Goal: Information Seeking & Learning: Learn about a topic

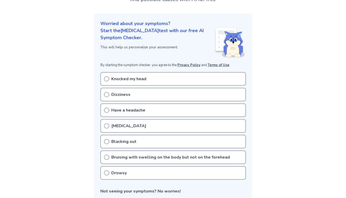
scroll to position [49, 0]
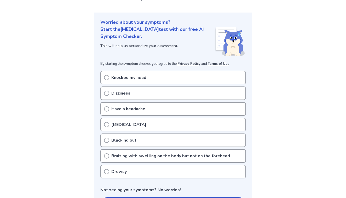
click at [106, 76] on icon at bounding box center [106, 77] width 5 height 5
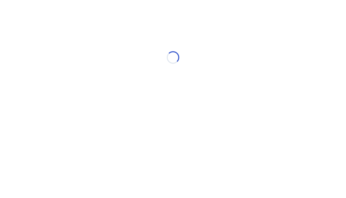
click at [106, 108] on div "Loading..." at bounding box center [173, 57] width 149 height 105
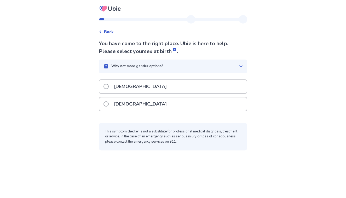
click at [109, 103] on span at bounding box center [106, 103] width 5 height 5
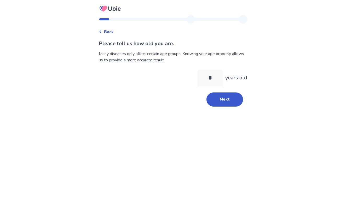
type input "**"
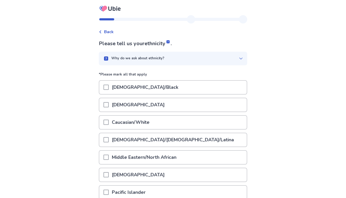
click at [109, 122] on span at bounding box center [106, 122] width 5 height 5
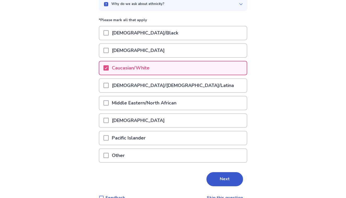
scroll to position [64, 0]
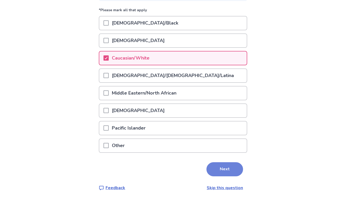
click at [218, 169] on button "Next" at bounding box center [225, 169] width 37 height 14
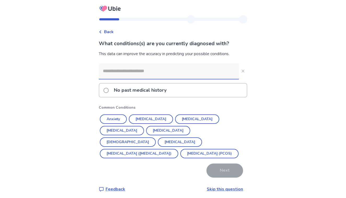
click at [109, 89] on span at bounding box center [106, 90] width 5 height 5
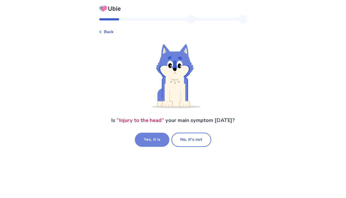
click at [159, 138] on button "Yes, it is" at bounding box center [152, 140] width 35 height 14
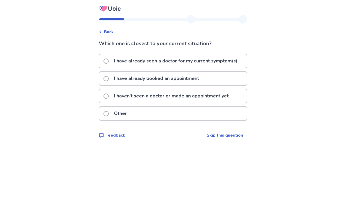
click at [108, 95] on span at bounding box center [106, 96] width 5 height 5
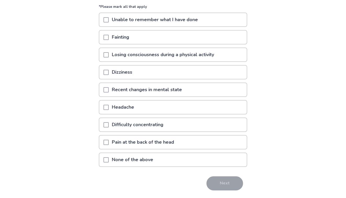
scroll to position [58, 0]
click at [109, 106] on span at bounding box center [106, 106] width 5 height 5
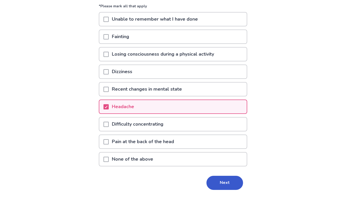
click at [109, 123] on span at bounding box center [106, 124] width 5 height 5
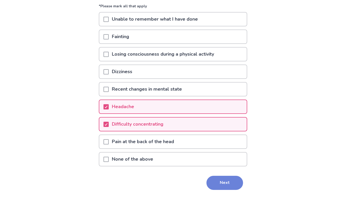
click at [229, 185] on button "Next" at bounding box center [225, 183] width 37 height 14
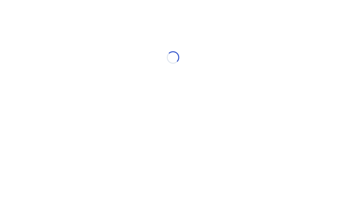
scroll to position [0, 0]
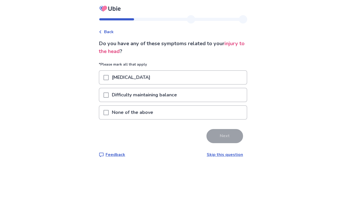
click at [109, 112] on span at bounding box center [106, 112] width 5 height 5
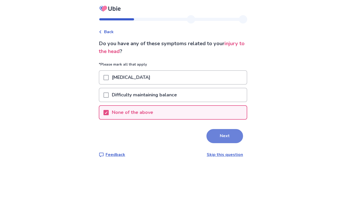
click at [229, 137] on button "Next" at bounding box center [225, 136] width 37 height 14
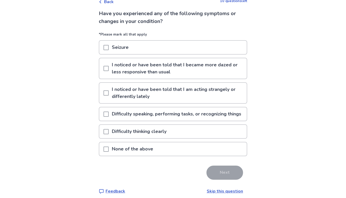
scroll to position [31, 0]
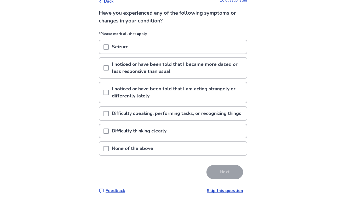
click at [109, 116] on span at bounding box center [106, 113] width 5 height 5
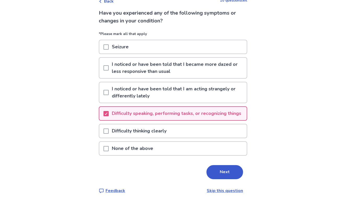
click at [109, 135] on div at bounding box center [106, 131] width 5 height 13
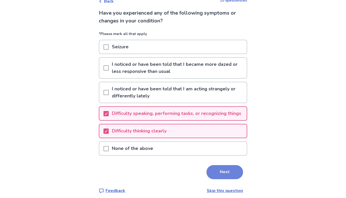
click at [228, 179] on button "Next" at bounding box center [225, 172] width 37 height 14
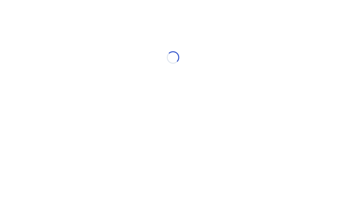
select select "*"
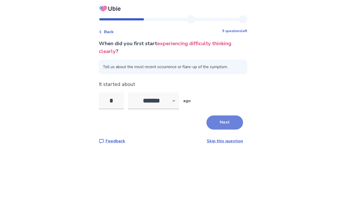
type input "*"
click at [223, 127] on button "Next" at bounding box center [225, 123] width 37 height 14
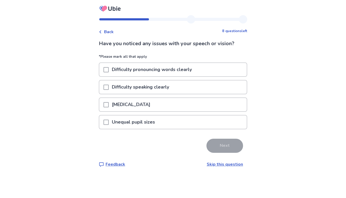
click at [109, 103] on span at bounding box center [106, 104] width 5 height 5
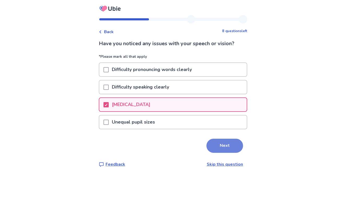
click at [229, 144] on button "Next" at bounding box center [225, 146] width 37 height 14
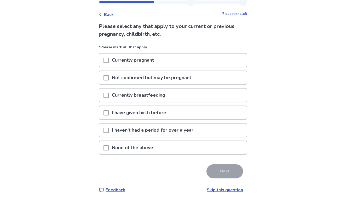
scroll to position [17, 0]
click at [108, 145] on div at bounding box center [106, 147] width 5 height 13
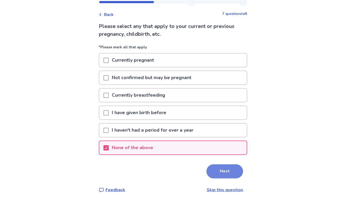
click at [215, 177] on button "Next" at bounding box center [225, 172] width 37 height 14
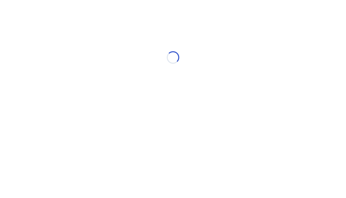
scroll to position [0, 0]
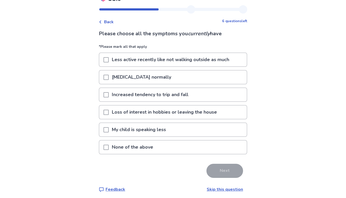
scroll to position [11, 0]
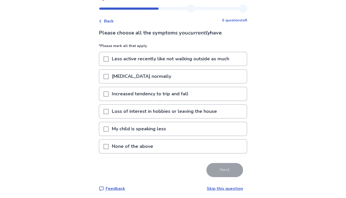
click at [109, 57] on span at bounding box center [106, 58] width 5 height 5
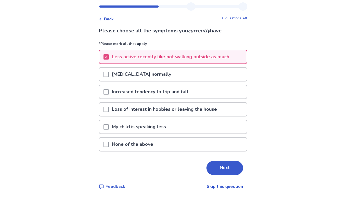
scroll to position [13, 0]
click at [109, 73] on span at bounding box center [106, 74] width 5 height 5
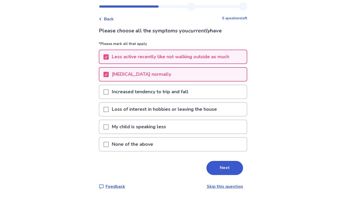
click at [109, 109] on span at bounding box center [106, 109] width 5 height 5
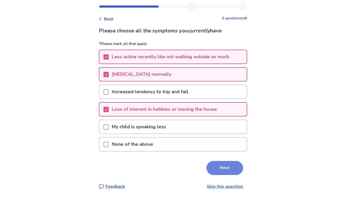
click at [218, 169] on button "Next" at bounding box center [225, 168] width 37 height 14
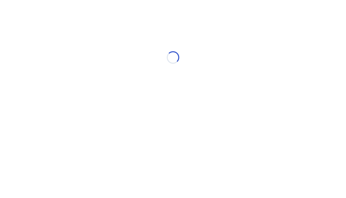
scroll to position [0, 0]
select select "*"
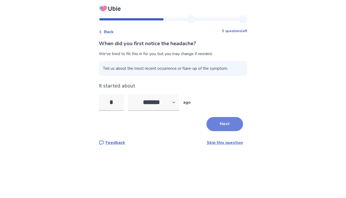
click at [223, 122] on button "Next" at bounding box center [225, 124] width 37 height 14
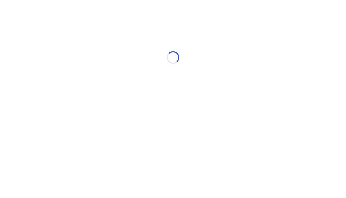
select select "*"
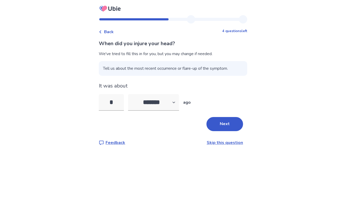
click at [223, 122] on button "Next" at bounding box center [225, 124] width 37 height 14
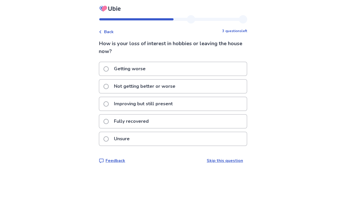
click at [109, 139] on span at bounding box center [106, 139] width 5 height 5
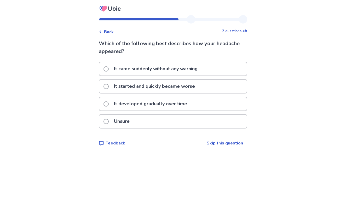
click at [109, 101] on label "It developed gradually over time" at bounding box center [147, 103] width 87 height 13
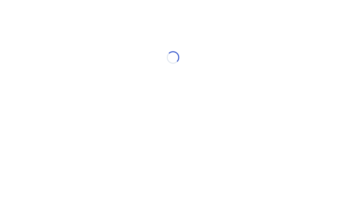
select select "*"
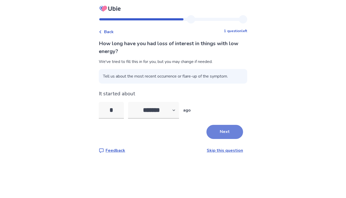
click at [211, 133] on button "Next" at bounding box center [225, 132] width 37 height 14
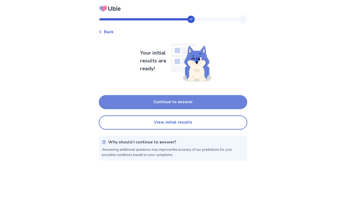
click at [186, 103] on button "Continue to answer" at bounding box center [173, 102] width 149 height 14
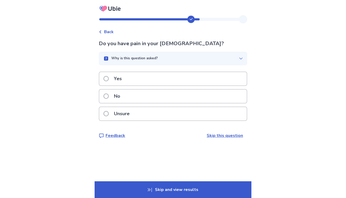
click at [109, 77] on span at bounding box center [106, 78] width 5 height 5
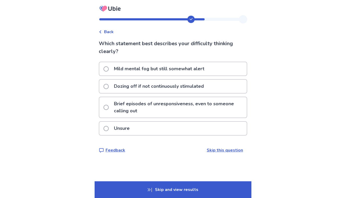
click at [169, 69] on p "Mild mental fog but still somewhat alert" at bounding box center [159, 68] width 97 height 13
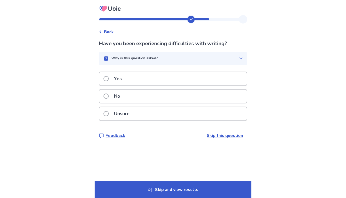
click at [239, 58] on icon "button" at bounding box center [241, 58] width 4 height 4
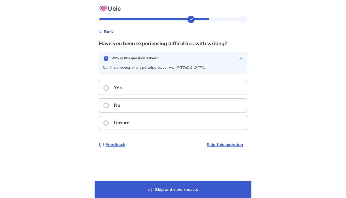
click at [239, 58] on icon "button" at bounding box center [241, 58] width 4 height 4
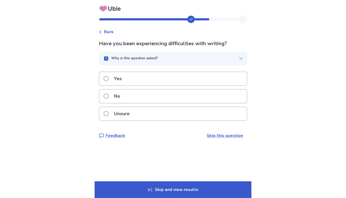
click at [109, 113] on span at bounding box center [106, 113] width 5 height 5
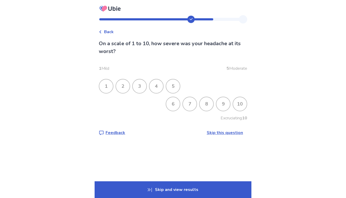
click at [203, 104] on div "8" at bounding box center [207, 104] width 14 height 14
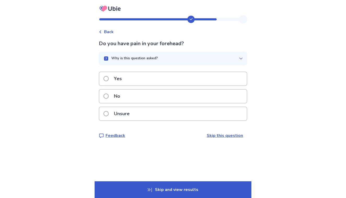
click at [125, 77] on p "Yes" at bounding box center [118, 78] width 14 height 13
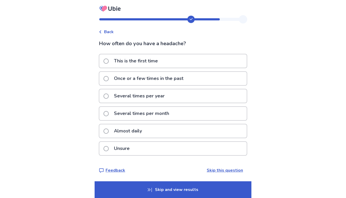
click at [132, 150] on p "Unsure" at bounding box center [122, 148] width 22 height 13
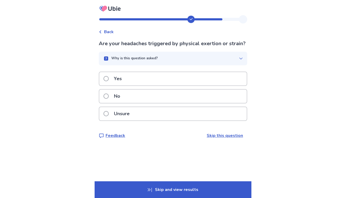
click at [128, 103] on div "No" at bounding box center [173, 96] width 148 height 13
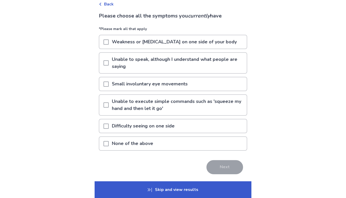
scroll to position [28, 0]
click at [176, 127] on p "Difficulty seeing on one side" at bounding box center [143, 125] width 69 height 13
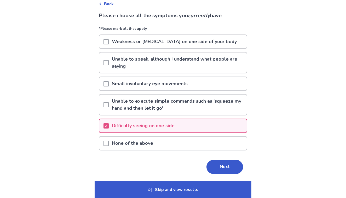
click at [174, 127] on p "Difficulty seeing on one side" at bounding box center [143, 125] width 69 height 13
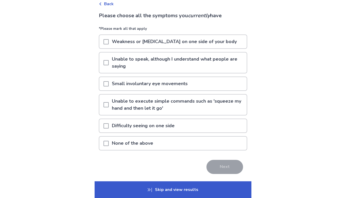
click at [145, 144] on p "None of the above" at bounding box center [133, 143] width 48 height 13
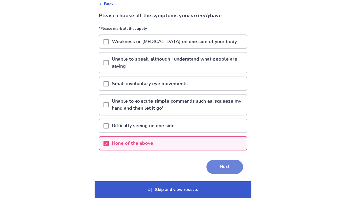
click at [223, 162] on button "Next" at bounding box center [225, 167] width 37 height 14
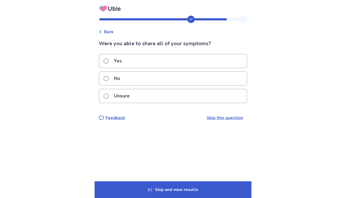
click at [128, 95] on p "Unsure" at bounding box center [122, 95] width 22 height 13
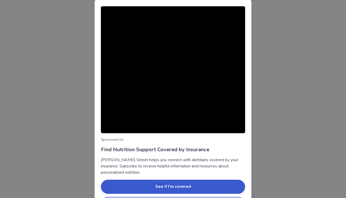
scroll to position [19, 0]
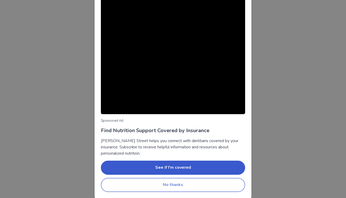
click at [160, 181] on button "No thanks" at bounding box center [173, 185] width 144 height 14
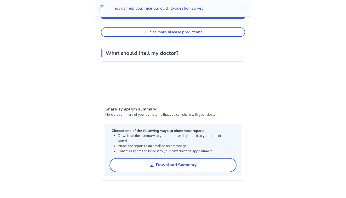
scroll to position [336, 0]
